Goal: Task Accomplishment & Management: Manage account settings

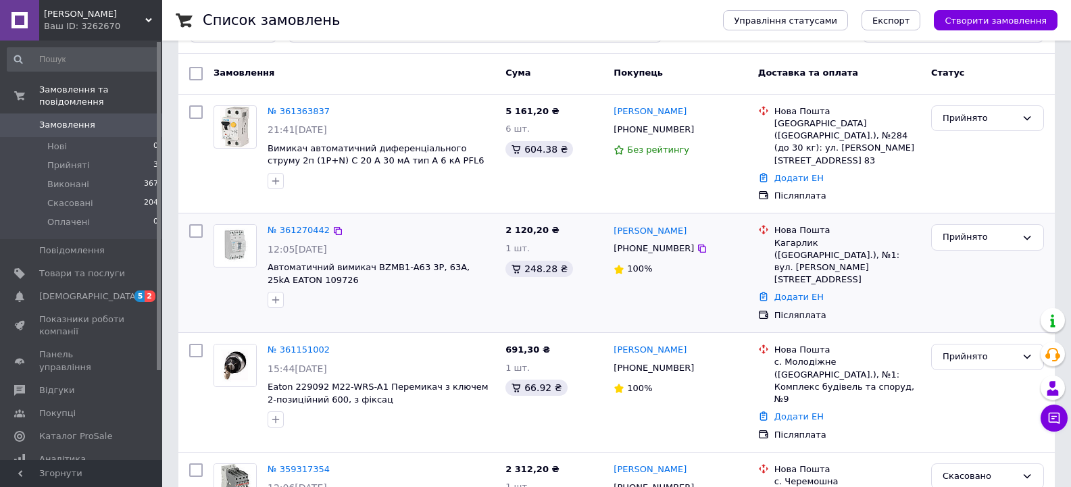
scroll to position [135, 0]
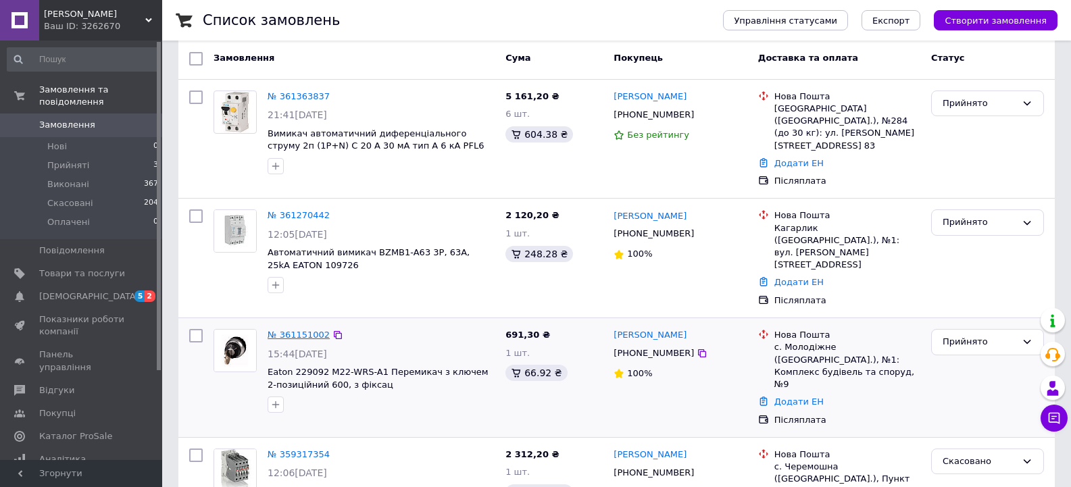
click at [317, 330] on link "№ 361151002" at bounding box center [299, 335] width 62 height 10
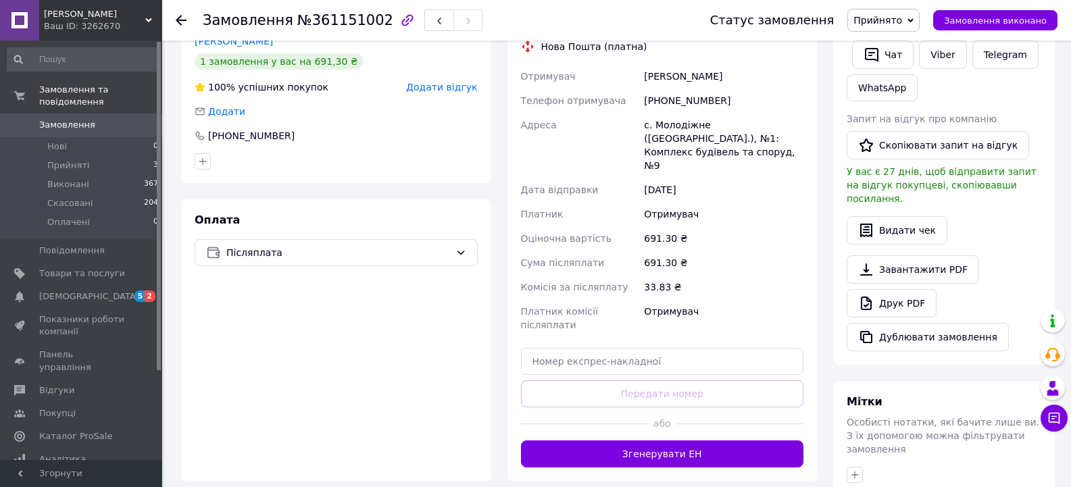
scroll to position [373, 0]
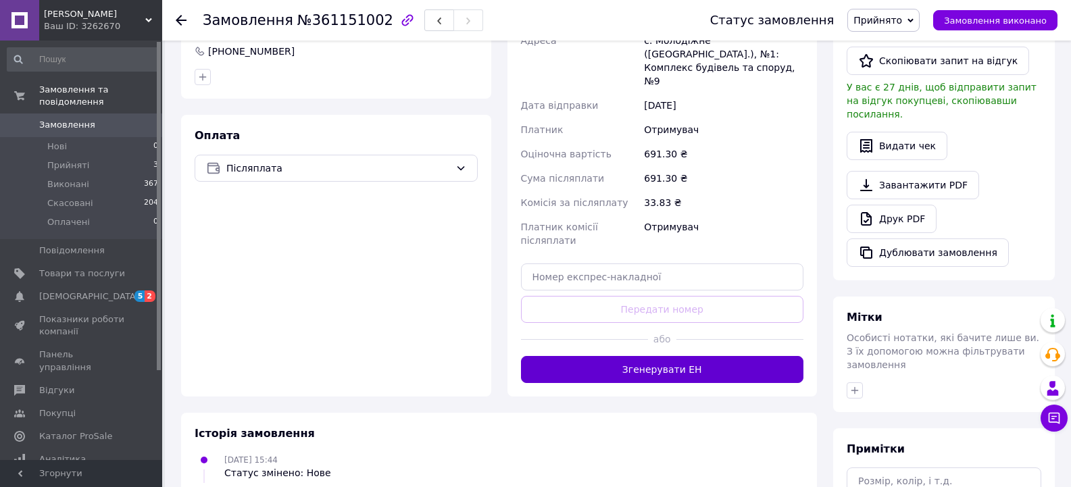
click at [659, 356] on button "Згенерувати ЕН" at bounding box center [662, 369] width 283 height 27
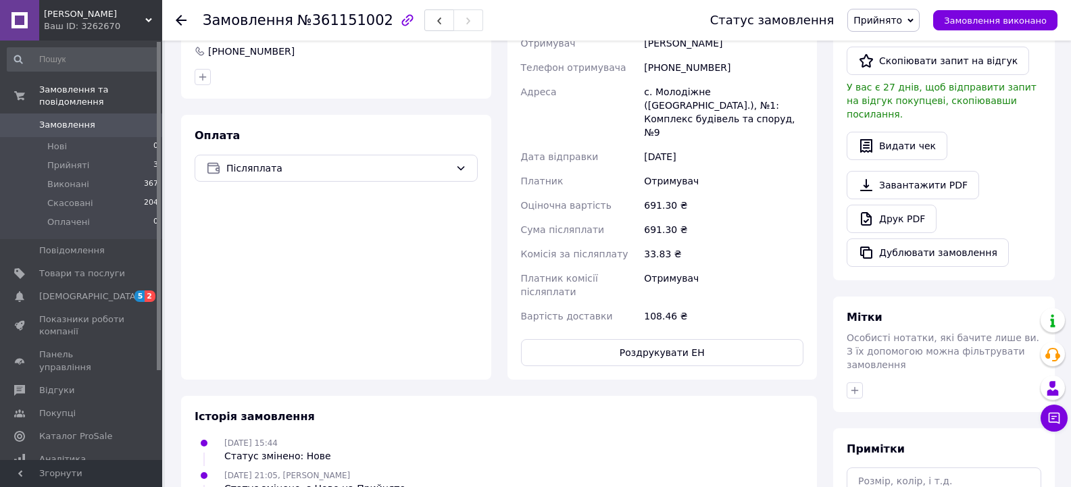
click at [172, 16] on div "Замовлення №361151002 Статус замовлення Прийнято Виконано Скасовано Оплачено За…" at bounding box center [616, 20] width 909 height 41
click at [178, 17] on icon at bounding box center [181, 20] width 11 height 11
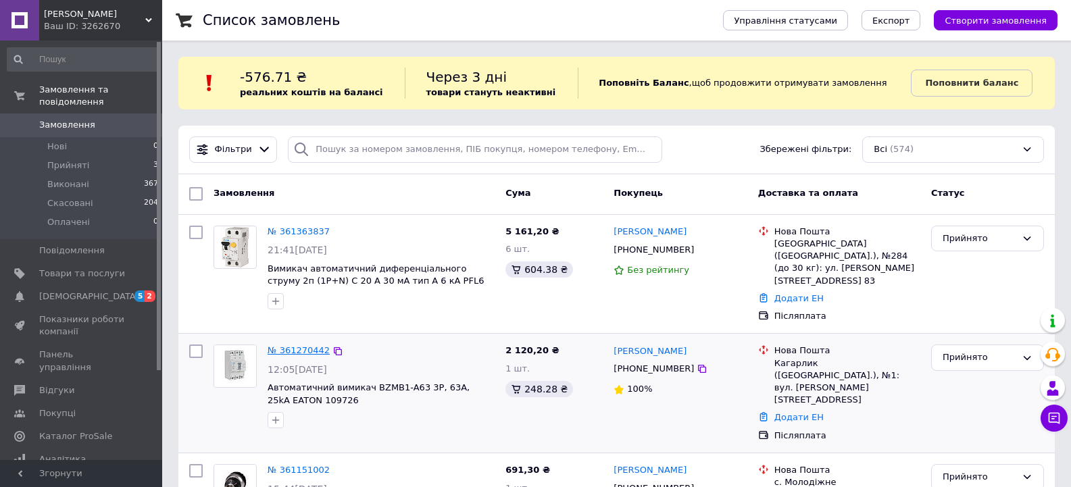
click at [308, 345] on link "№ 361270442" at bounding box center [299, 350] width 62 height 10
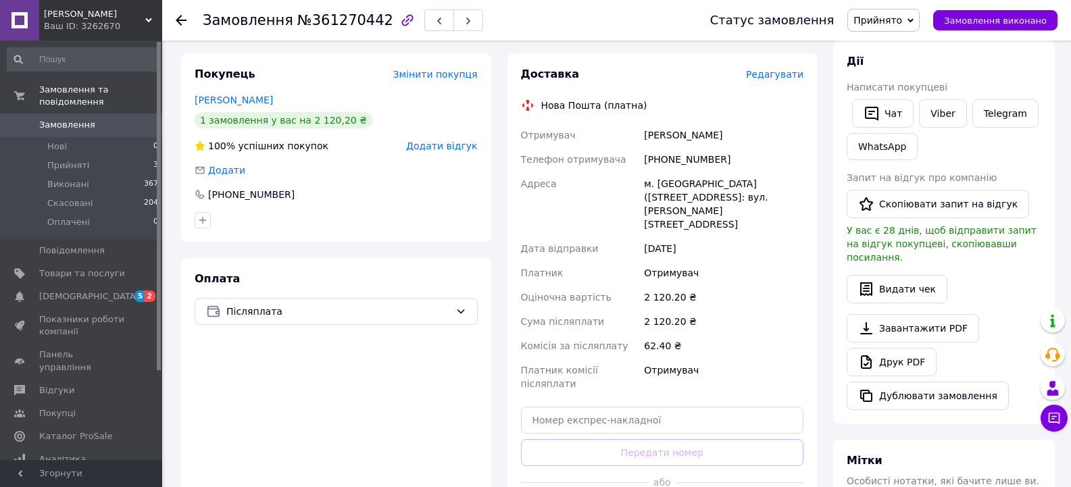
scroll to position [338, 0]
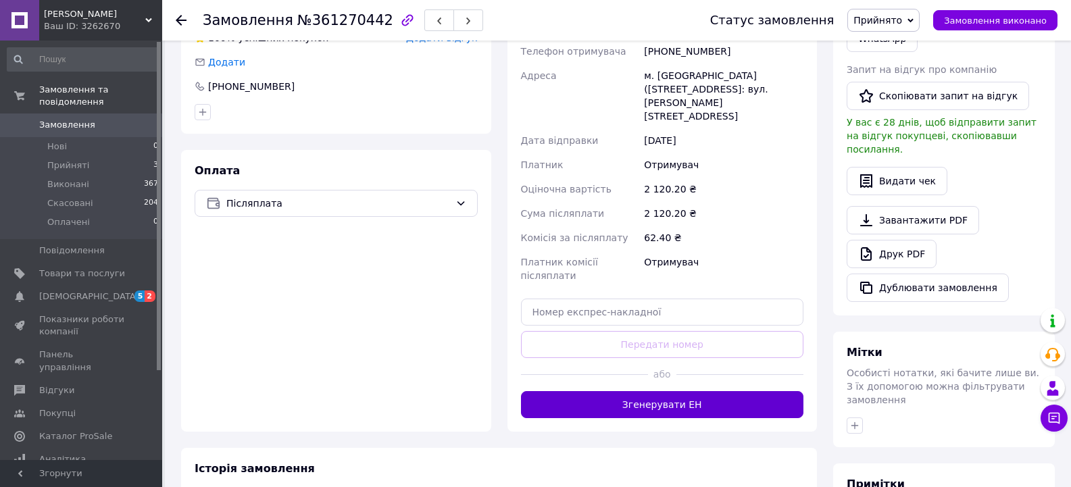
click at [620, 391] on button "Згенерувати ЕН" at bounding box center [662, 404] width 283 height 27
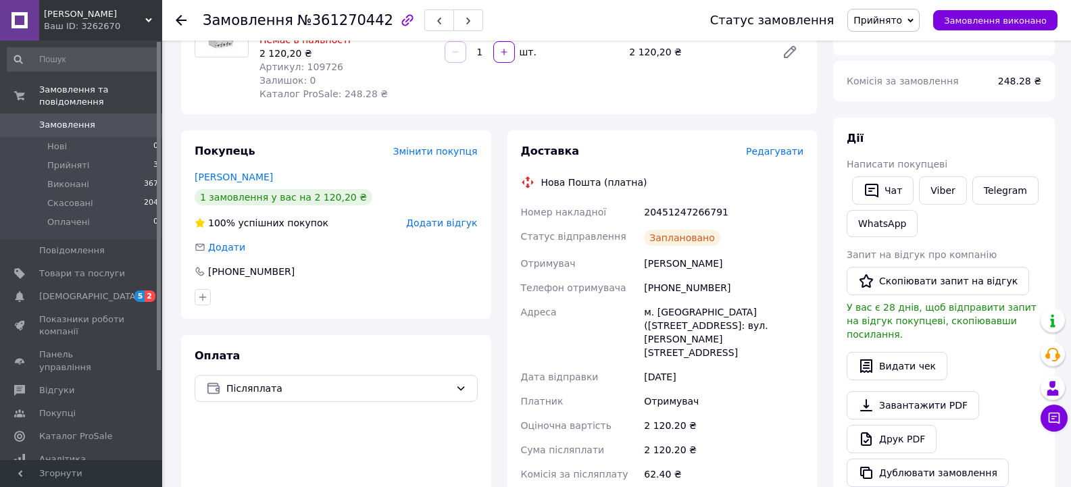
scroll to position [0, 0]
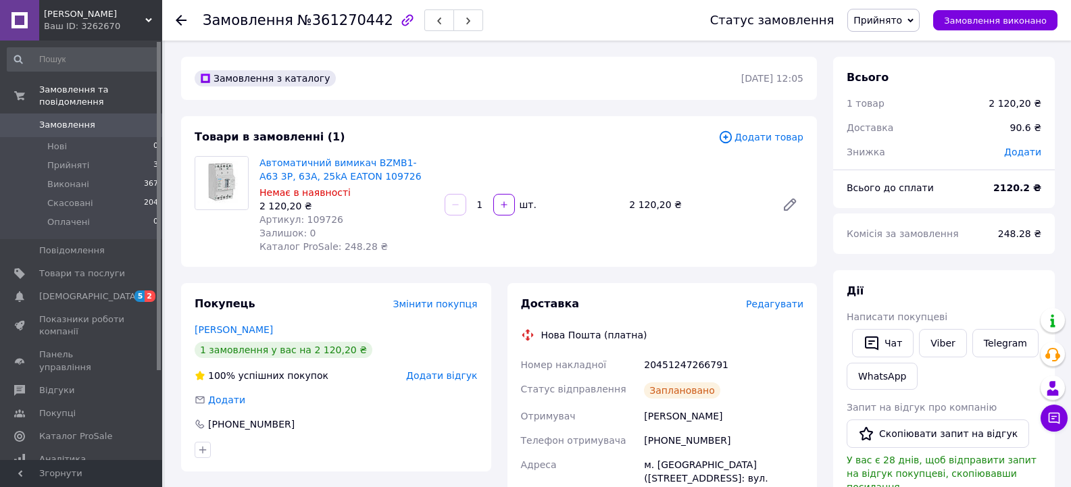
click at [185, 17] on icon at bounding box center [181, 20] width 11 height 11
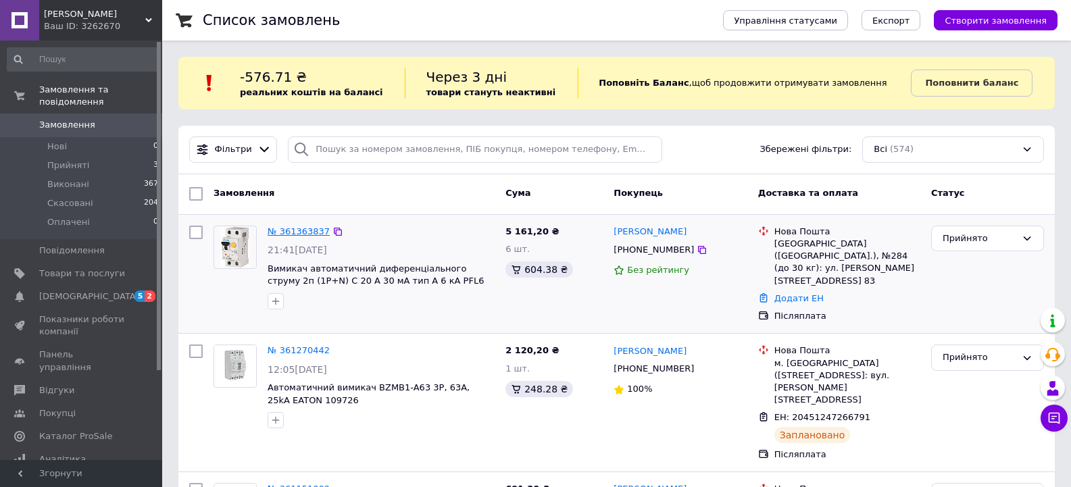
click at [289, 231] on link "№ 361363837" at bounding box center [299, 231] width 62 height 10
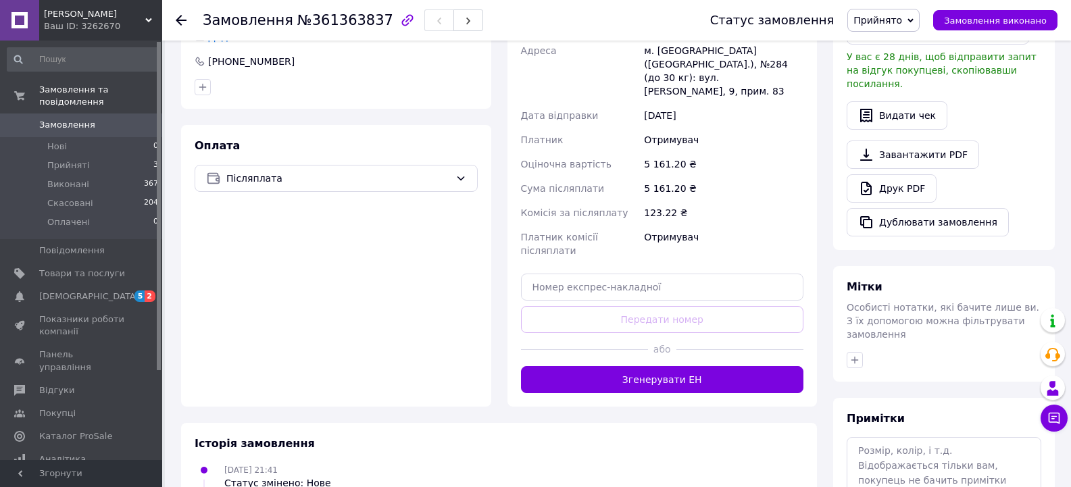
scroll to position [405, 0]
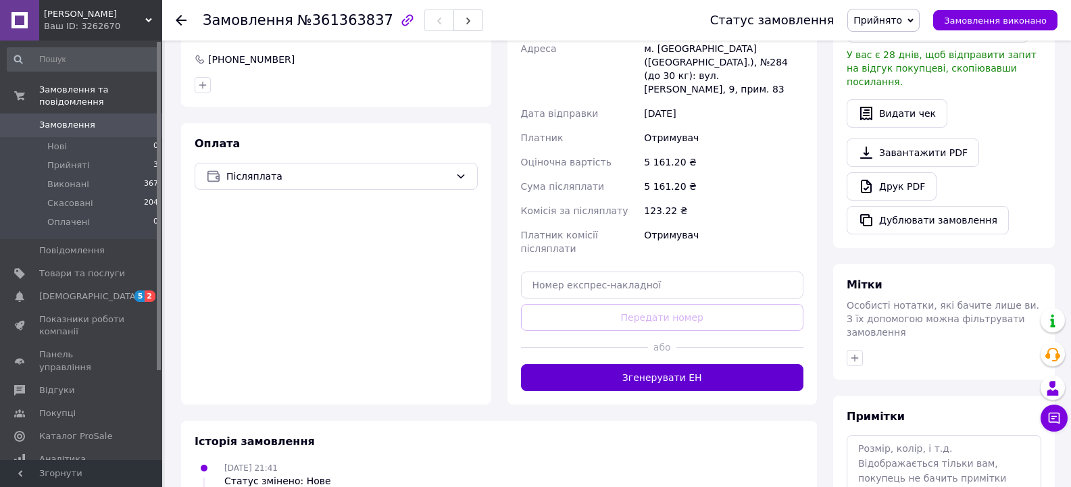
click at [690, 364] on button "Згенерувати ЕН" at bounding box center [662, 377] width 283 height 27
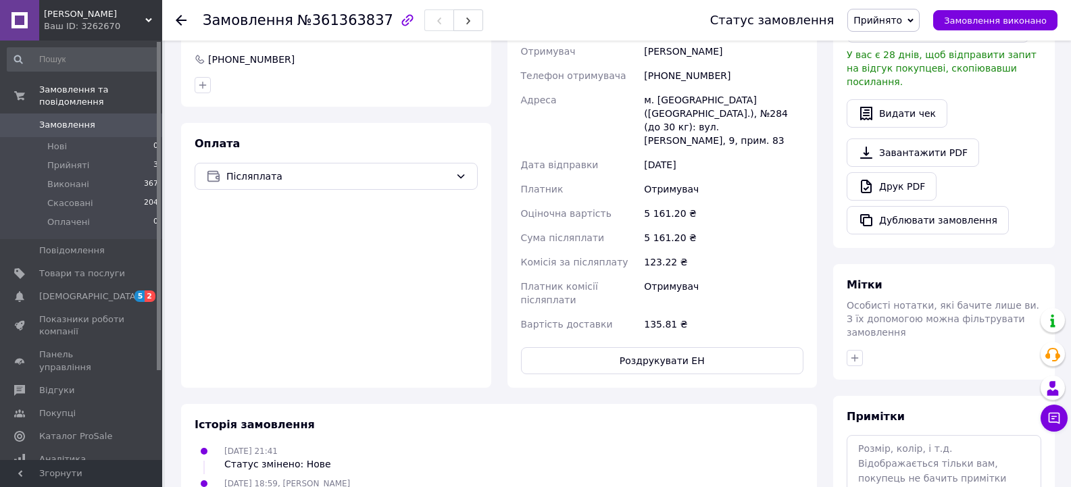
scroll to position [0, 0]
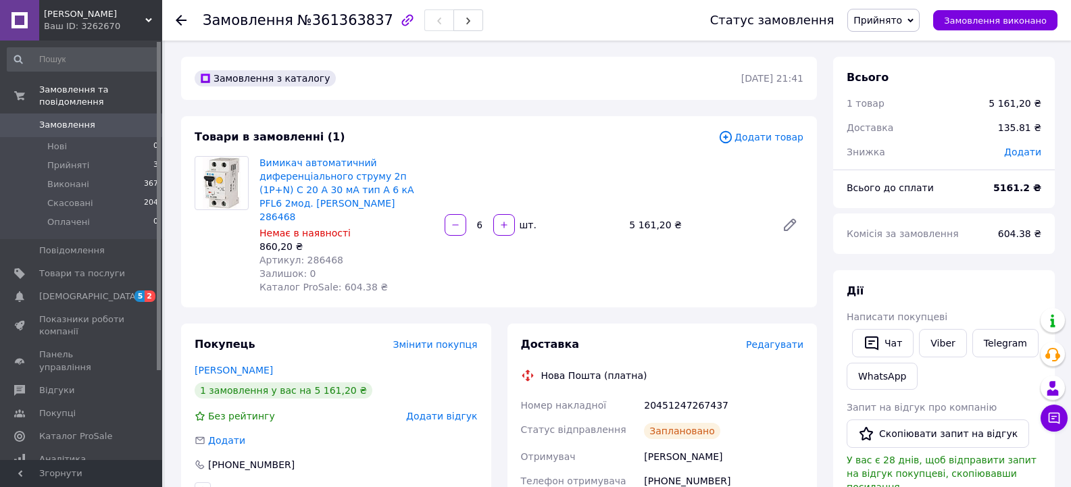
click at [178, 19] on use at bounding box center [181, 20] width 11 height 11
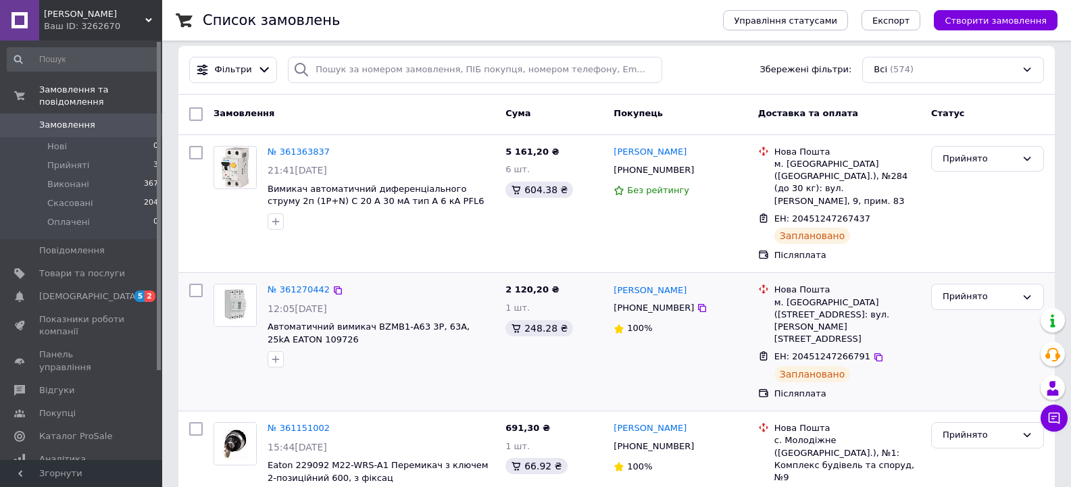
scroll to position [135, 0]
